Goal: Find specific page/section: Find specific page/section

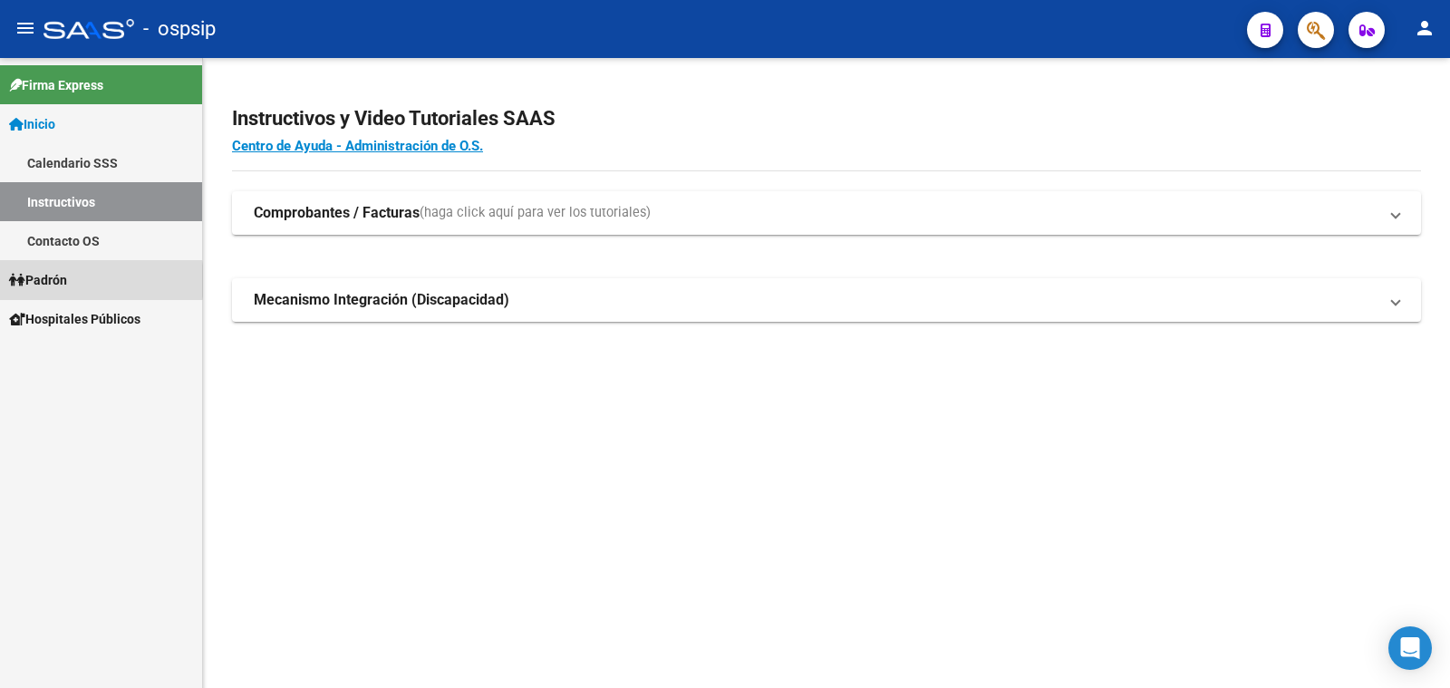
click at [65, 281] on span "Padrón" at bounding box center [38, 280] width 58 height 20
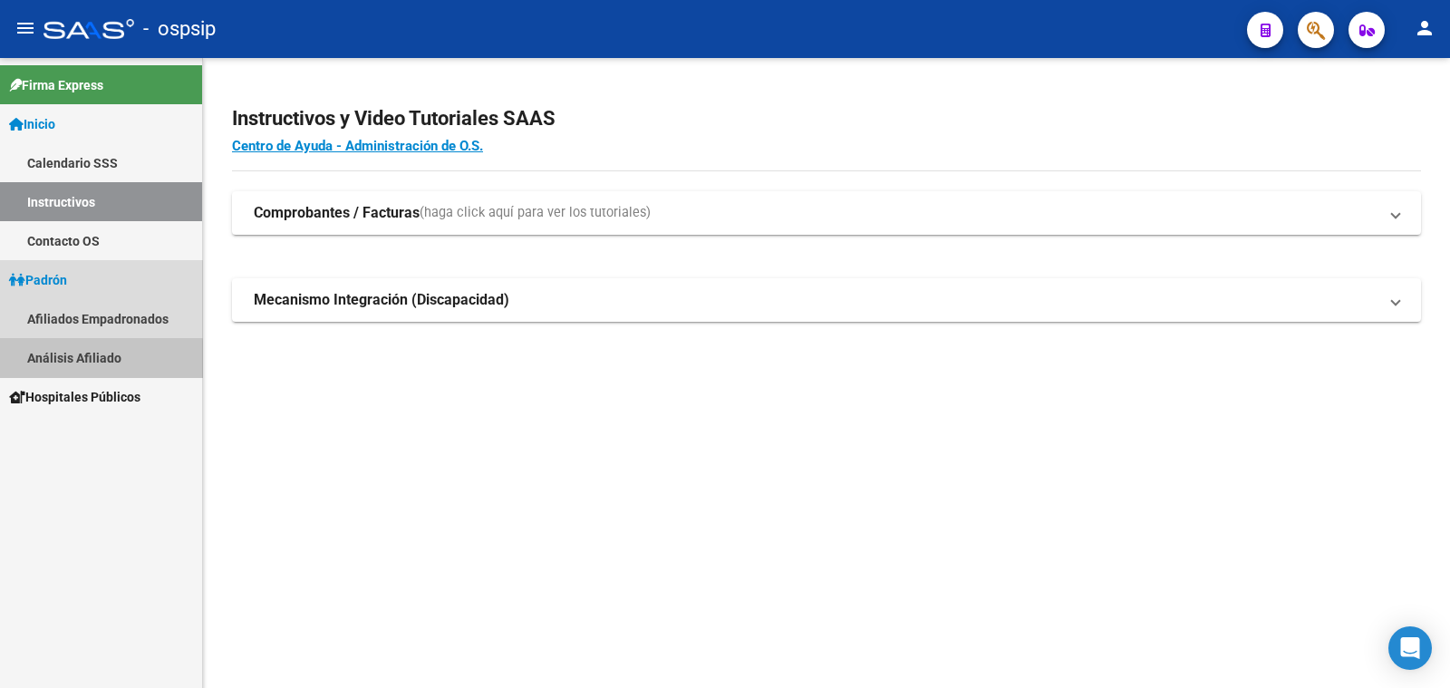
click at [99, 360] on link "Análisis Afiliado" at bounding box center [101, 357] width 202 height 39
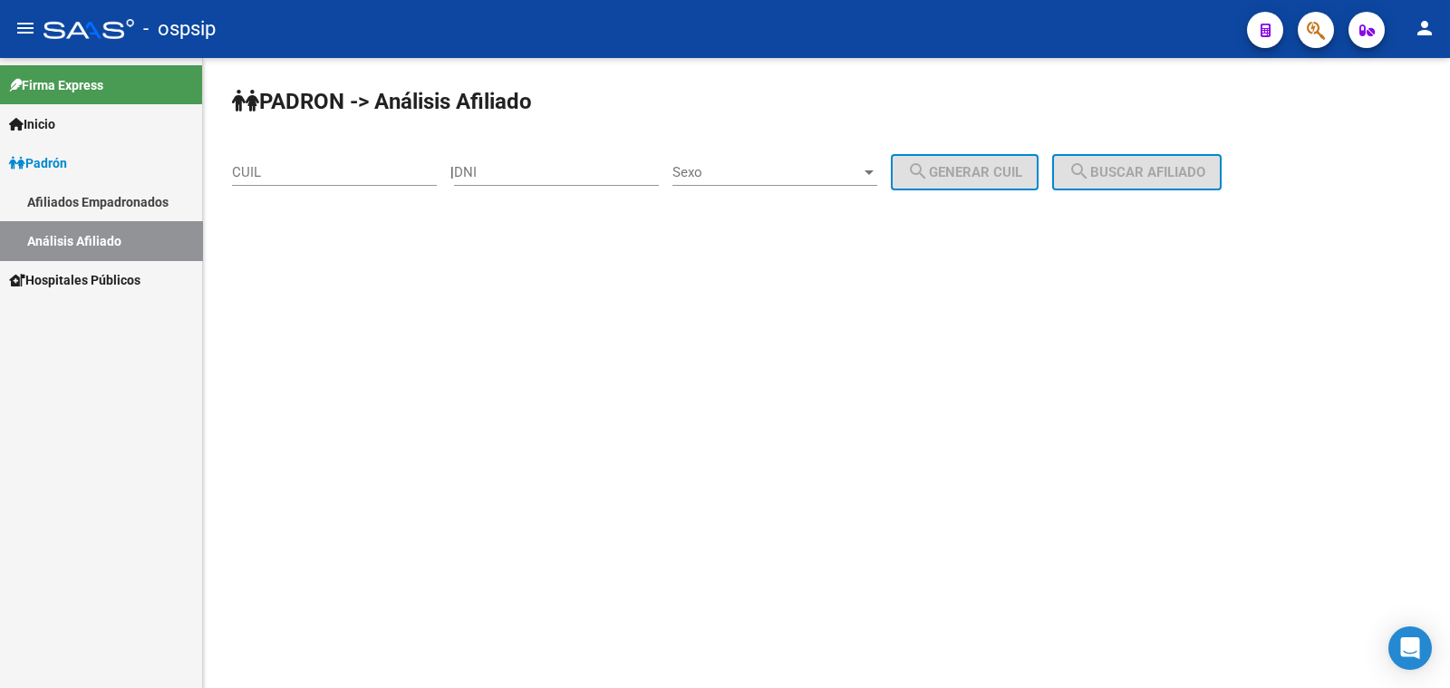
click at [558, 156] on div "DNI" at bounding box center [556, 166] width 205 height 39
type input "35223388"
click at [774, 171] on span "Sexo" at bounding box center [766, 172] width 188 height 16
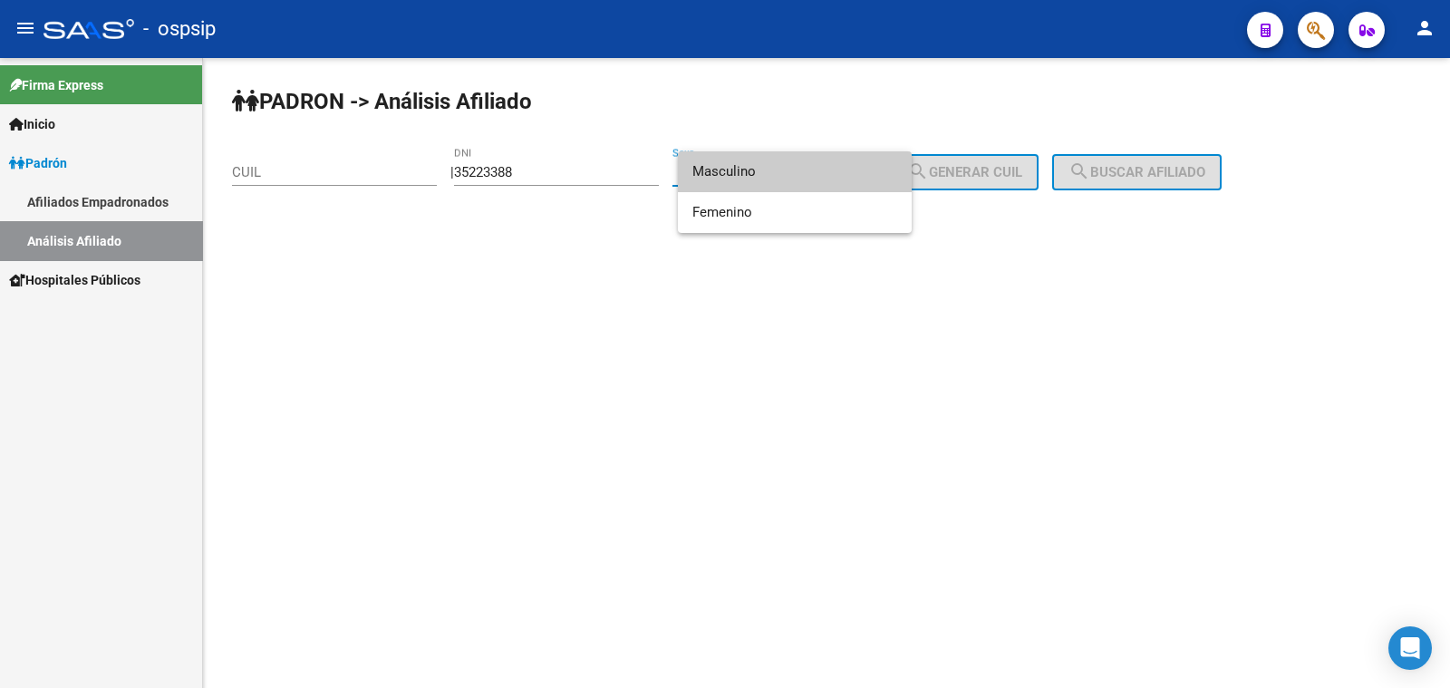
click at [774, 171] on span "Masculino" at bounding box center [794, 171] width 205 height 41
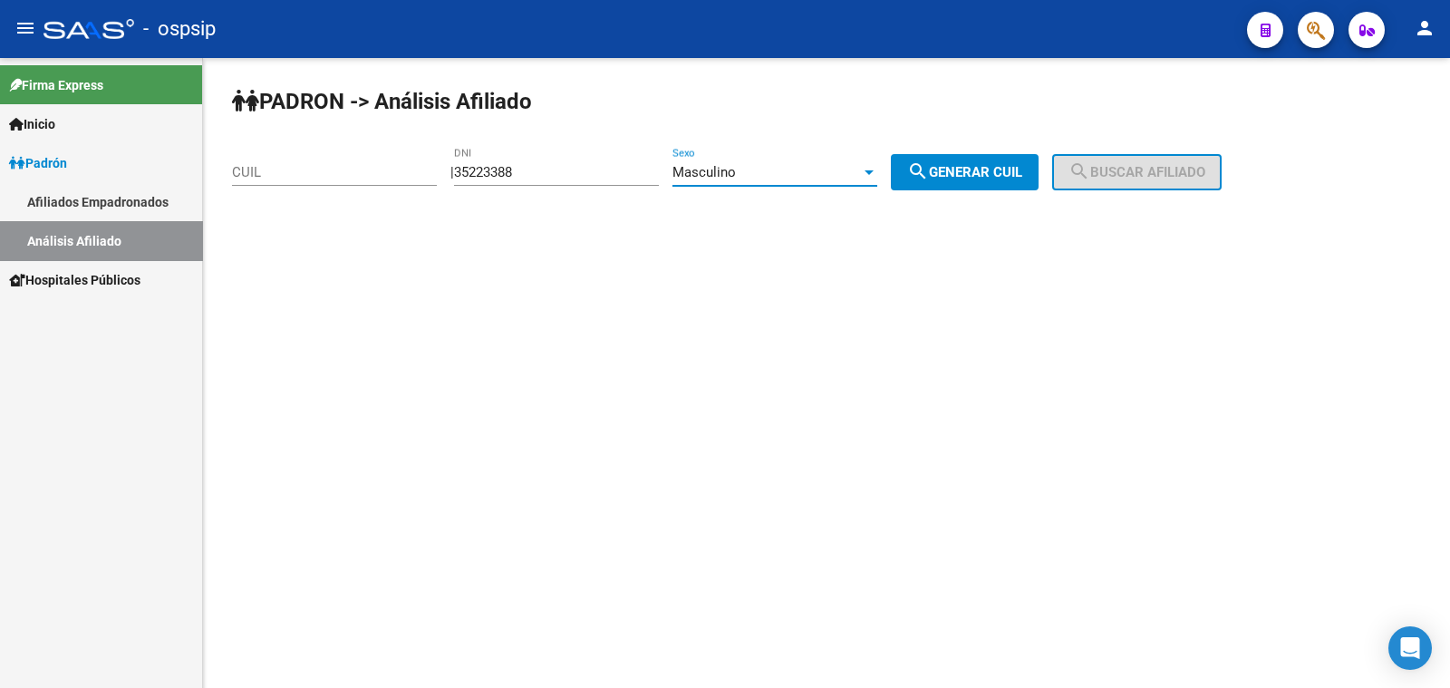
click at [984, 173] on span "search Generar CUIL" at bounding box center [964, 172] width 115 height 16
type input "23-35223388-9"
click at [1156, 174] on span "search Buscar afiliado" at bounding box center [1136, 172] width 137 height 16
